Goal: Task Accomplishment & Management: Use online tool/utility

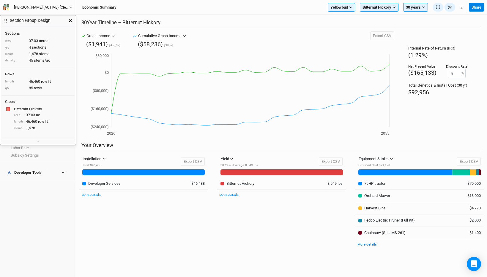
click at [72, 20] on button "button" at bounding box center [70, 20] width 11 height 11
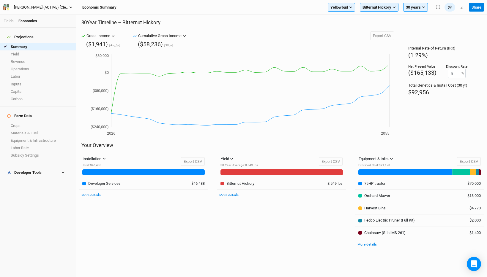
click at [69, 7] on button "[PERSON_NAME] (ACTIVE) [Cleaned up OpEx]" at bounding box center [38, 7] width 70 height 7
click at [60, 16] on button "Back" at bounding box center [49, 17] width 47 height 8
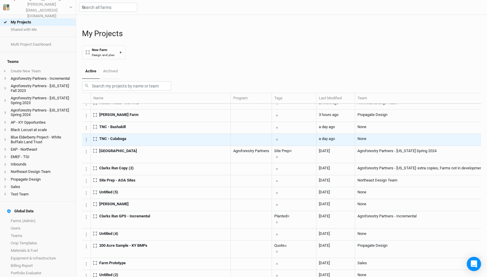
scroll to position [20, 0]
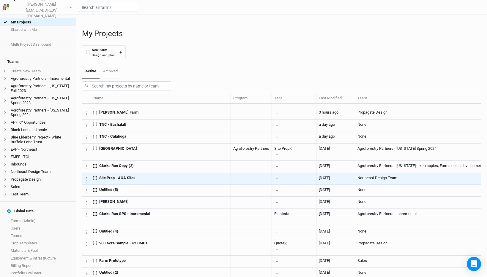
click at [140, 181] on div "Site Prep - AOA Sites" at bounding box center [160, 177] width 135 height 5
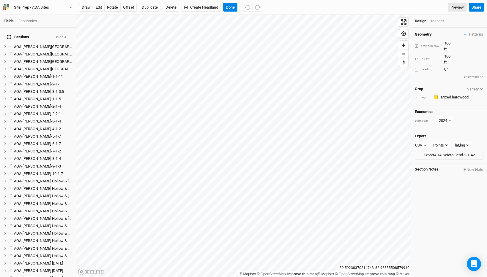
scroll to position [145, 0]
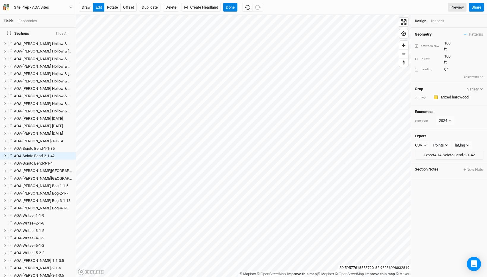
click at [232, 2] on div "draw edit rotate offset Duplicate Delete Create Headland Done Preview Share" at bounding box center [281, 7] width 411 height 15
click at [227, 6] on button "Done" at bounding box center [230, 7] width 14 height 9
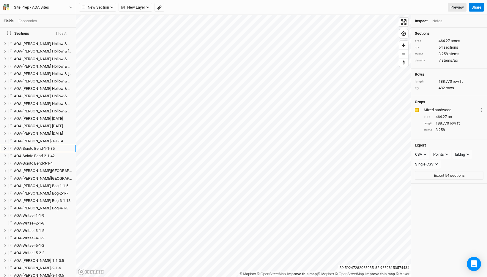
scroll to position [137, 0]
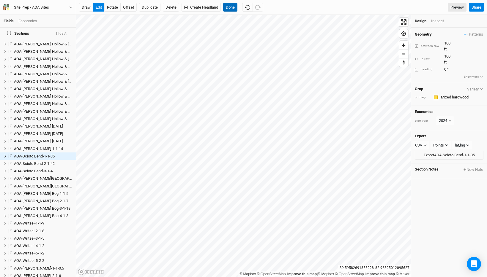
click at [227, 7] on button "Done" at bounding box center [230, 7] width 14 height 9
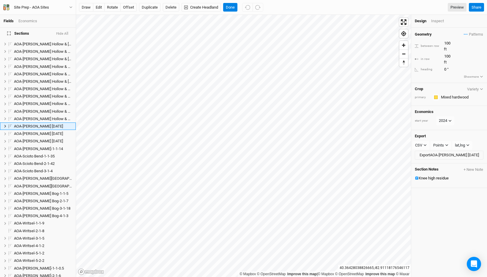
scroll to position [107, 0]
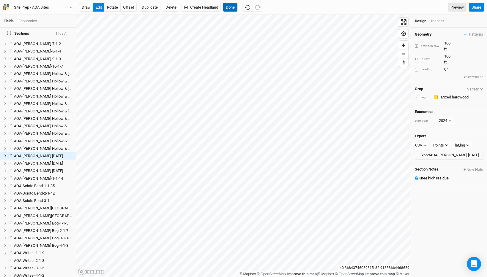
click at [230, 9] on button "Done" at bounding box center [230, 7] width 14 height 9
